Goal: Communication & Community: Participate in discussion

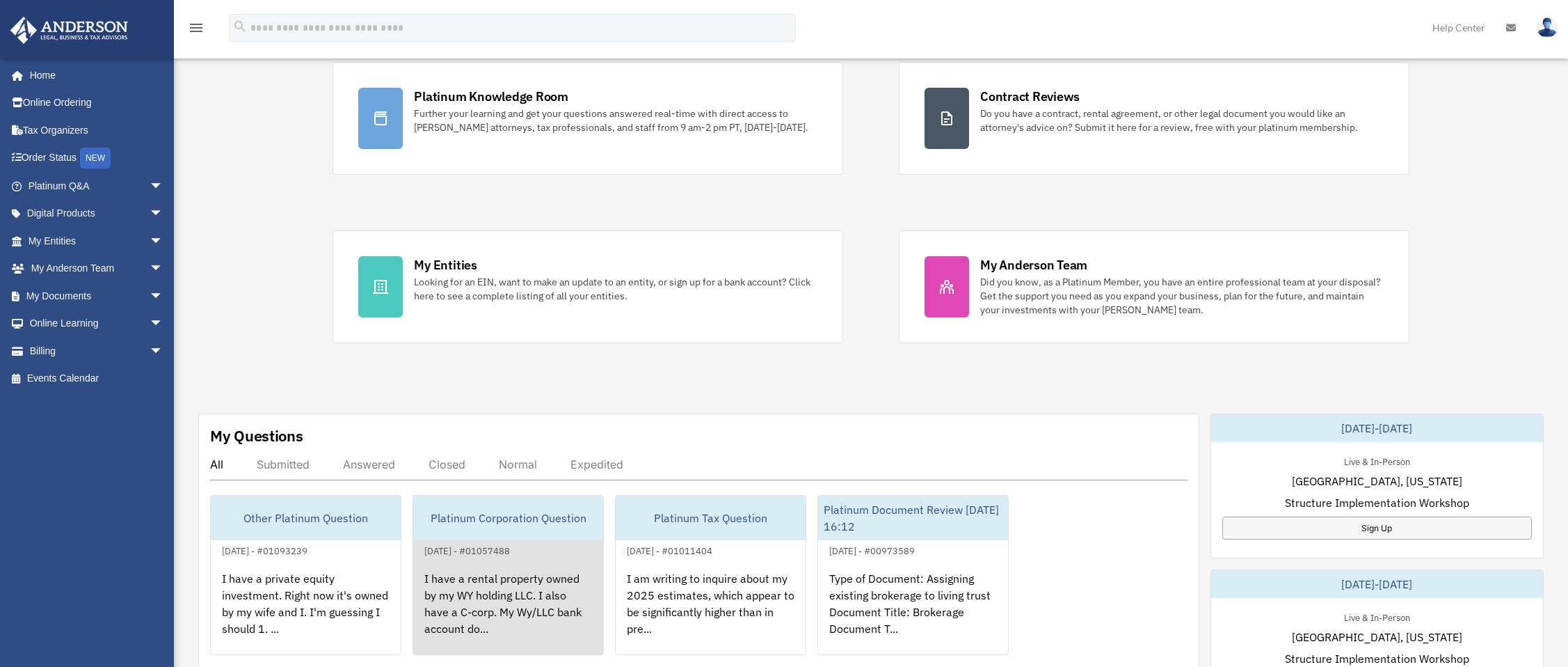
scroll to position [236, 0]
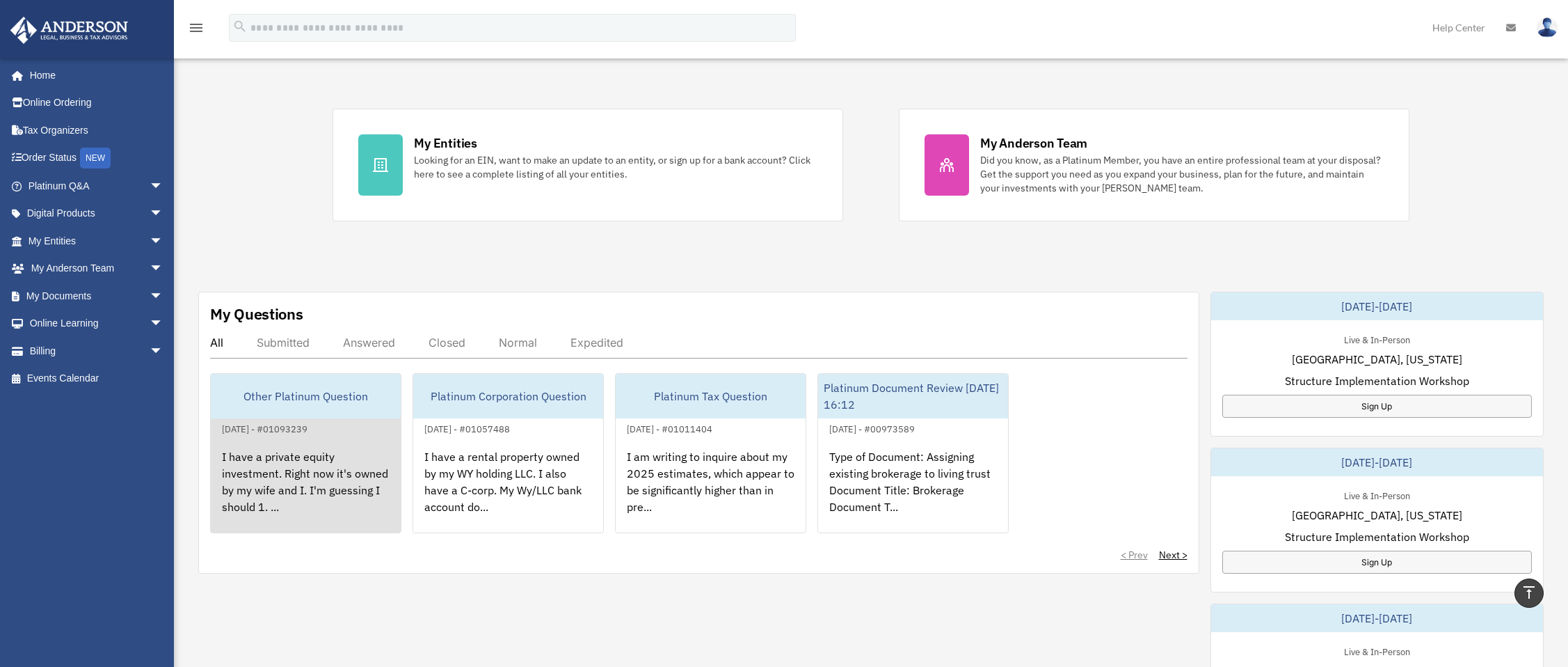
click at [346, 486] on div "I have a private equity investment. Right now it's owned by my wife and I. I'm …" at bounding box center [306, 491] width 190 height 109
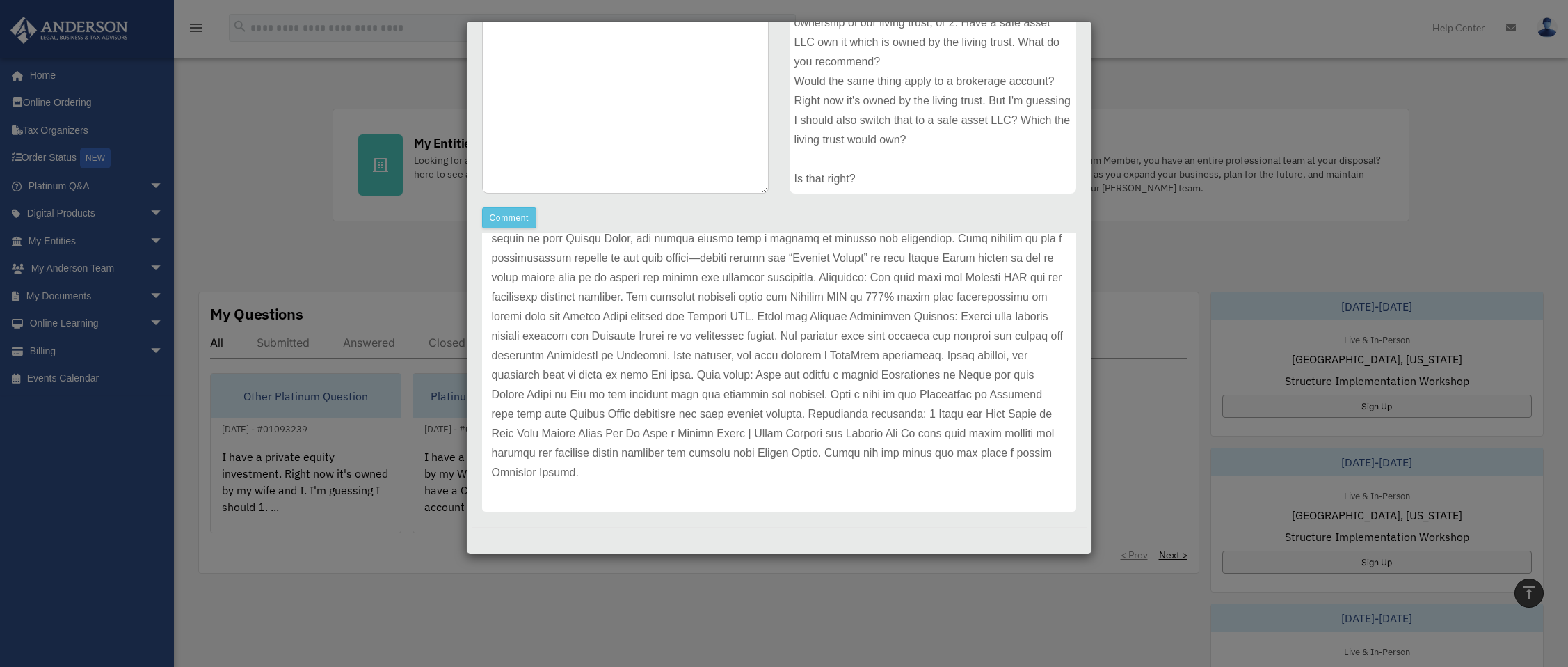
scroll to position [135, 0]
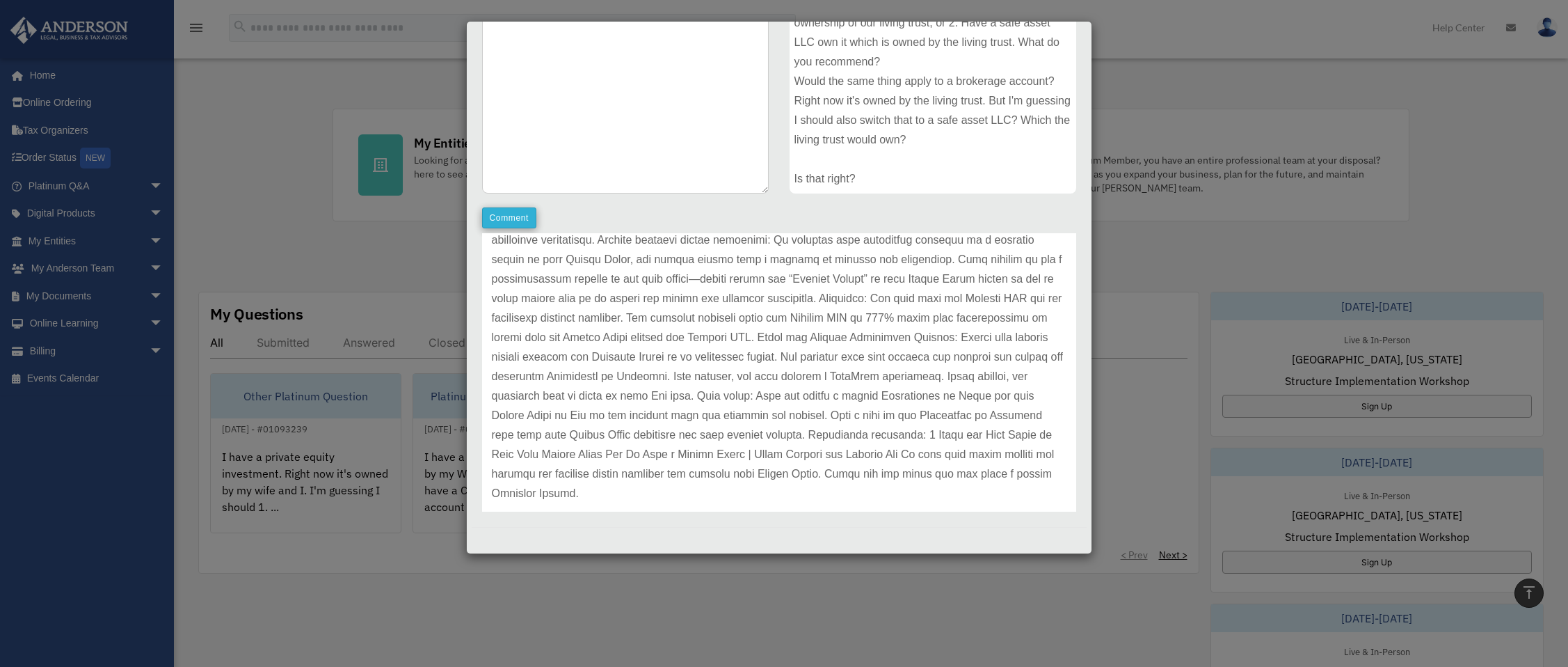
click at [508, 215] on button "Comment" at bounding box center [510, 217] width 55 height 21
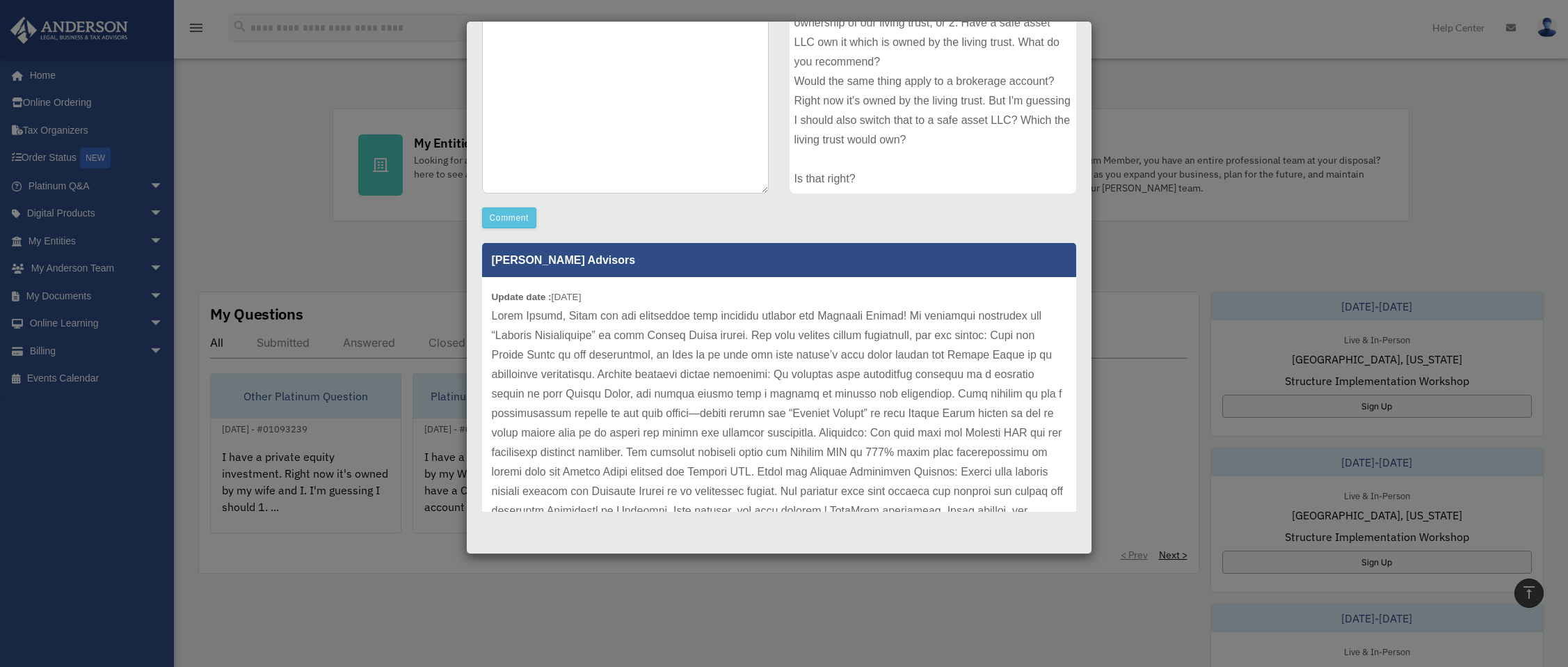
scroll to position [112, 0]
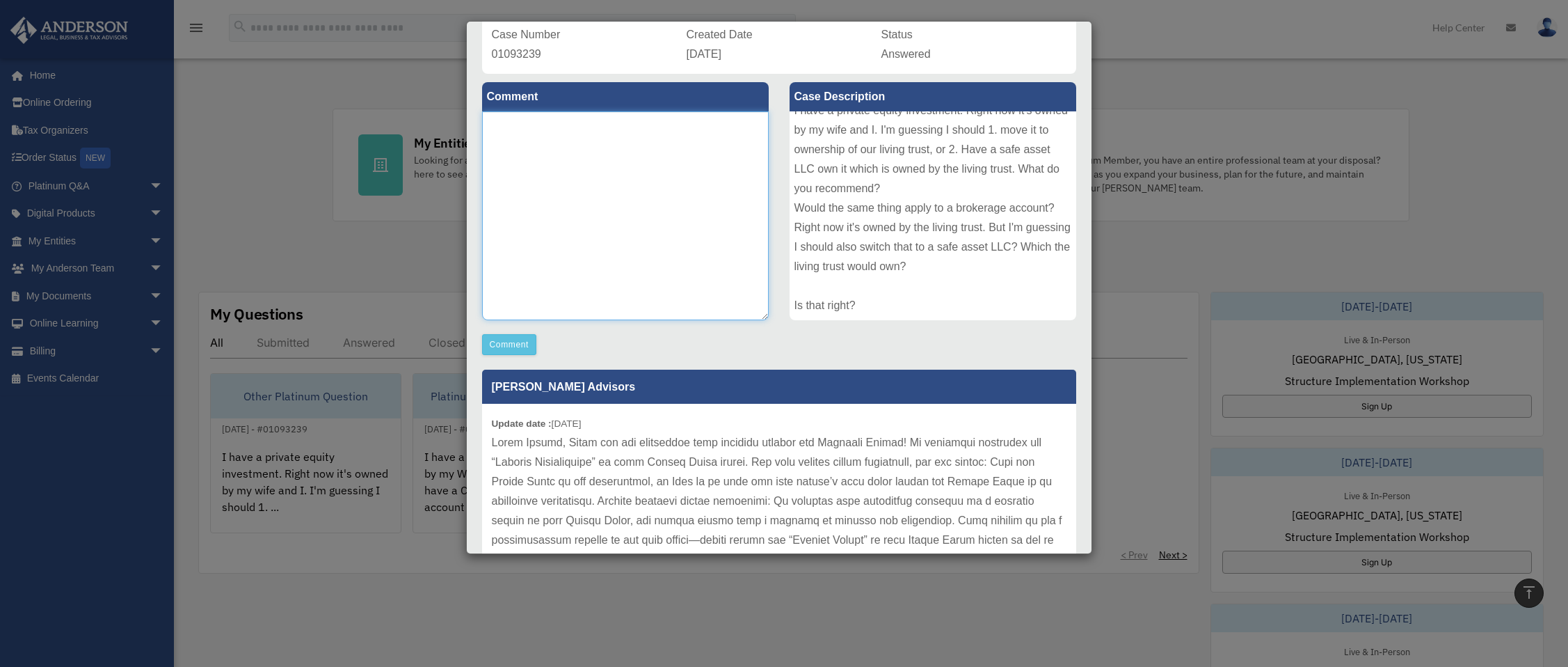
click at [527, 160] on textarea at bounding box center [625, 216] width 287 height 209
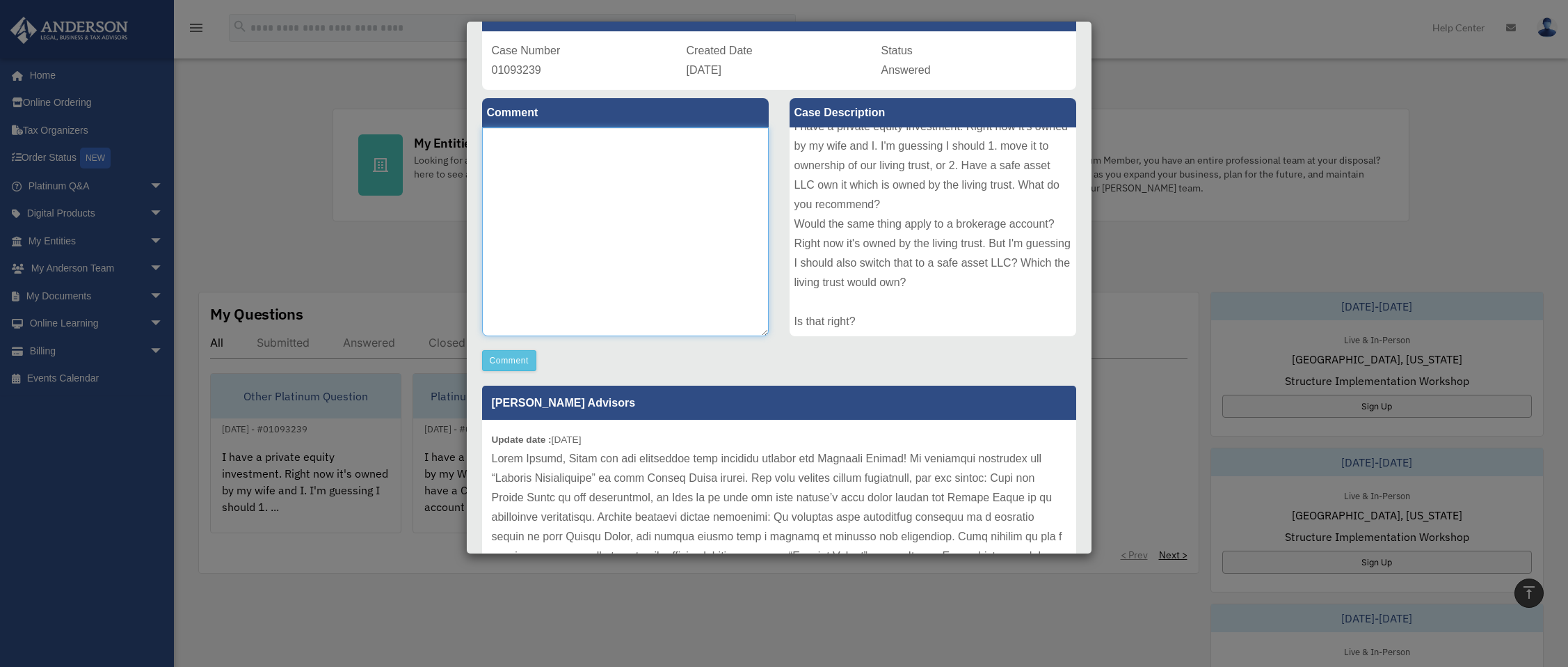
scroll to position [59, 0]
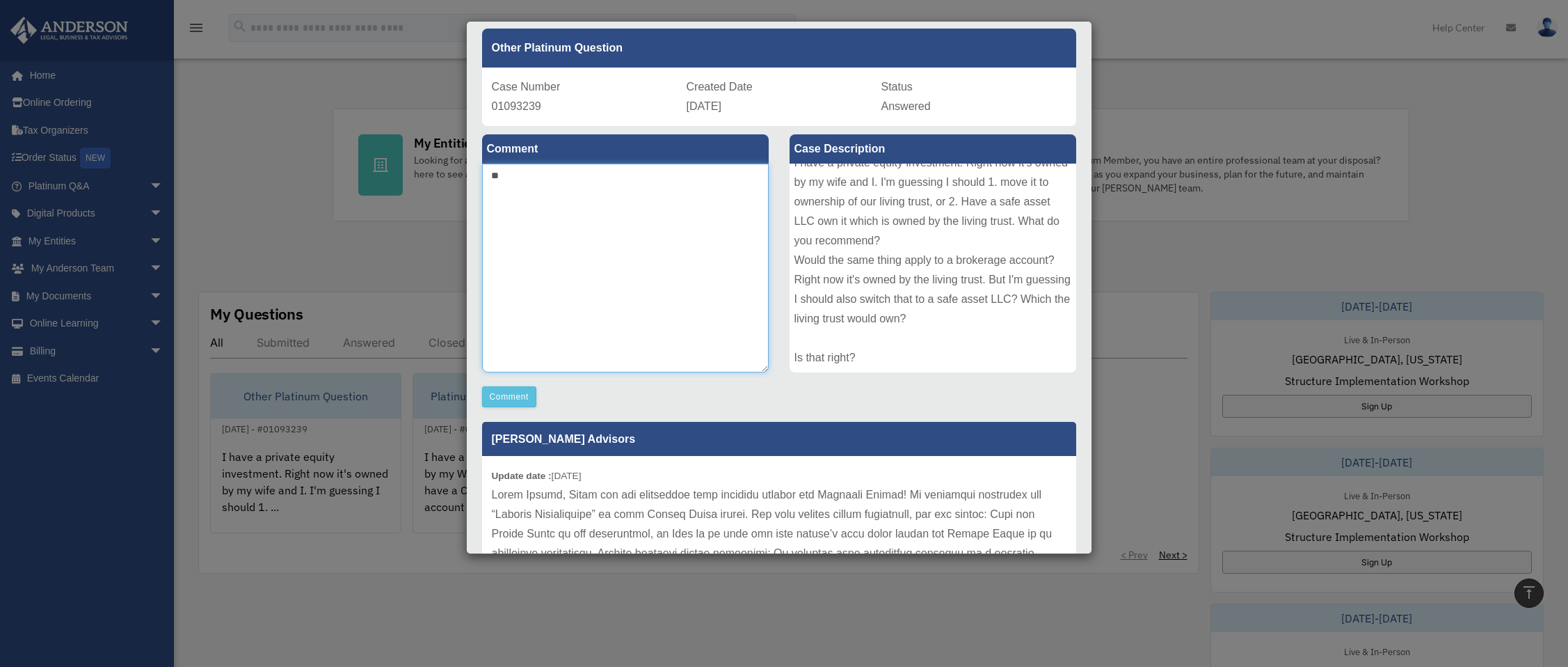
type textarea "*"
click at [833, 229] on div "I have a private equity investment. Right now it's owned by my wife and I. I'm …" at bounding box center [933, 268] width 287 height 209
click at [739, 220] on textarea "**********" at bounding box center [625, 268] width 287 height 209
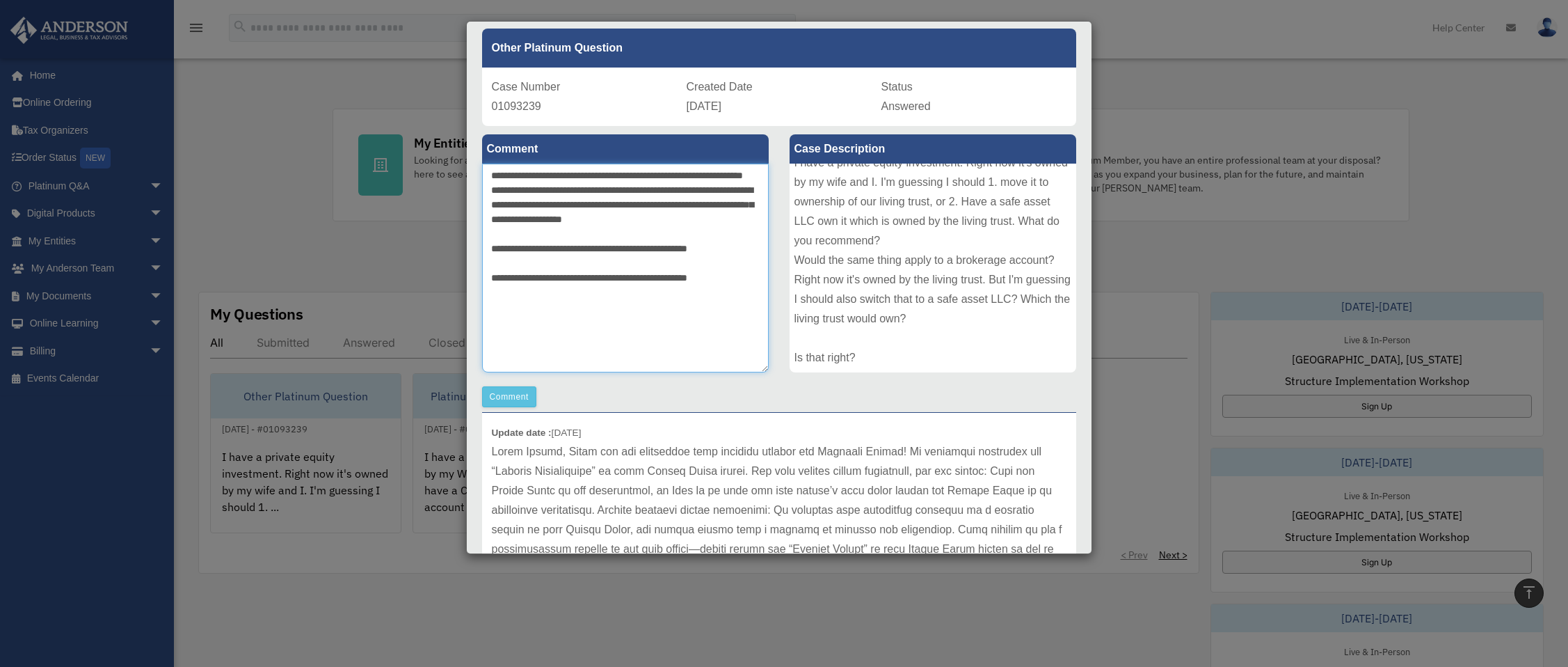
scroll to position [24, 0]
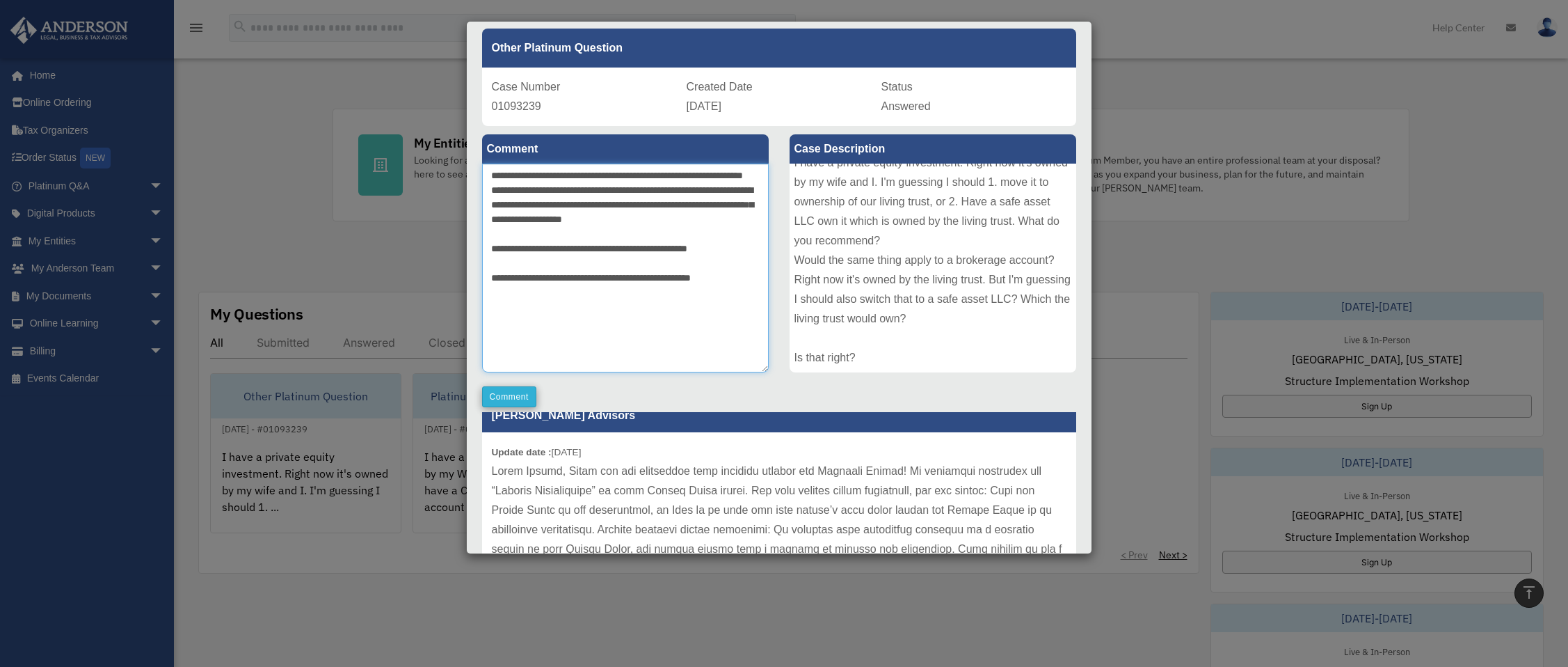
type textarea "**********"
click at [521, 395] on button "Comment" at bounding box center [510, 396] width 55 height 21
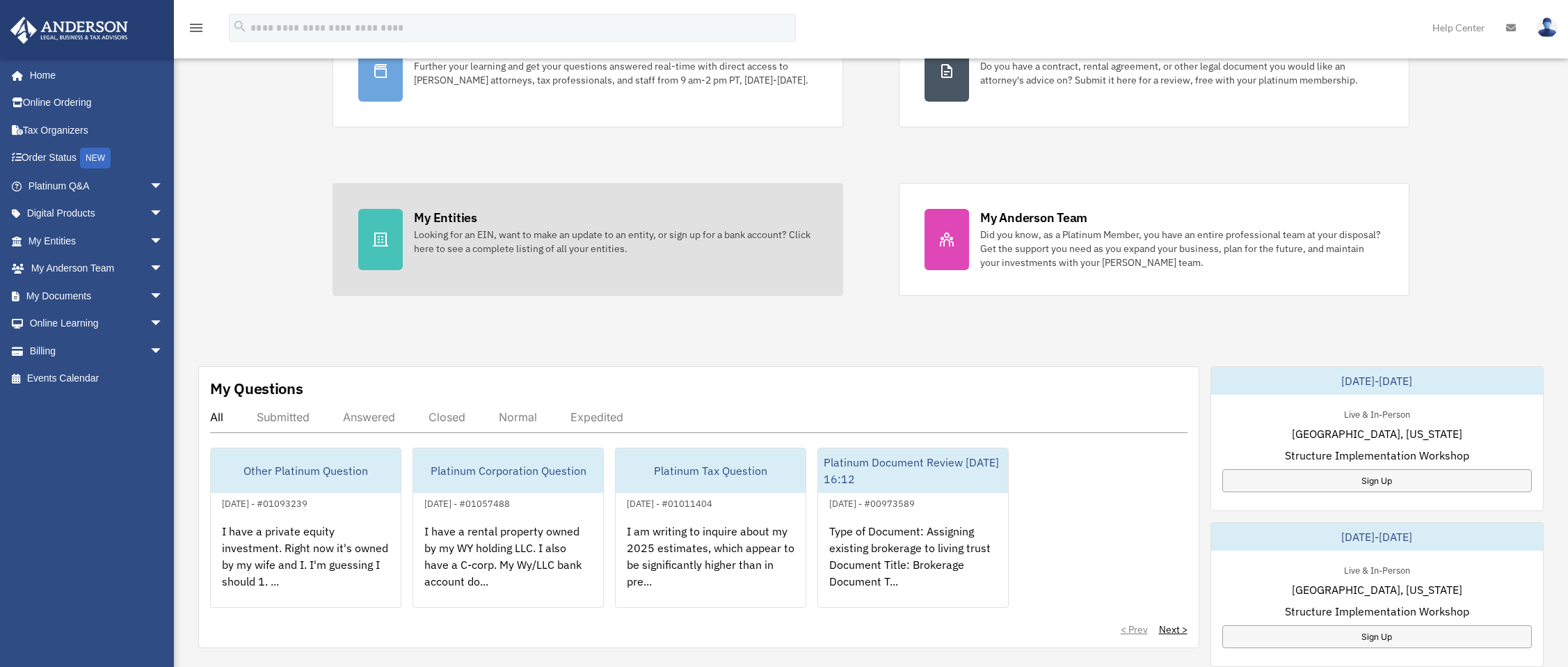
scroll to position [0, 0]
